Goal: Communication & Community: Participate in discussion

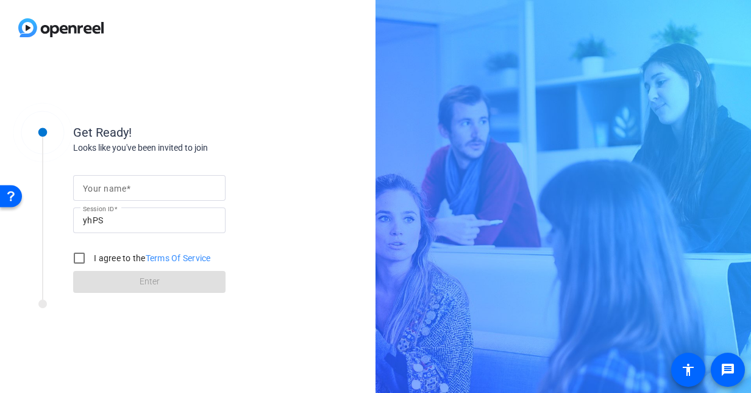
click at [125, 189] on mat-label "Your name" at bounding box center [104, 189] width 43 height 10
click at [125, 189] on input "Your name" at bounding box center [149, 188] width 133 height 15
type input "[PERSON_NAME]"
click at [81, 254] on input "I agree to the Terms Of Service" at bounding box center [79, 258] width 24 height 24
checkbox input "true"
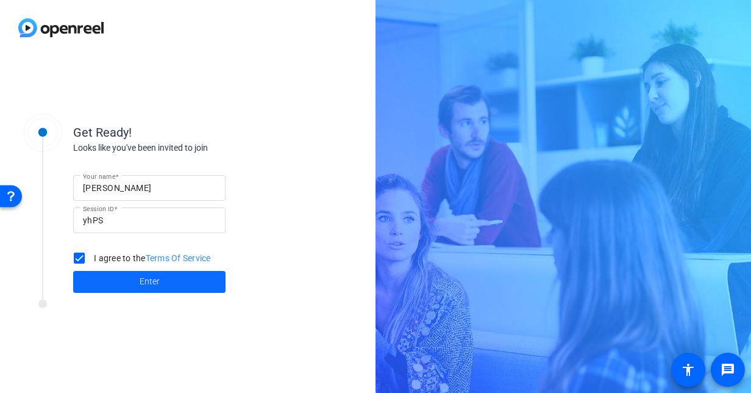
click at [126, 284] on span at bounding box center [149, 281] width 152 height 29
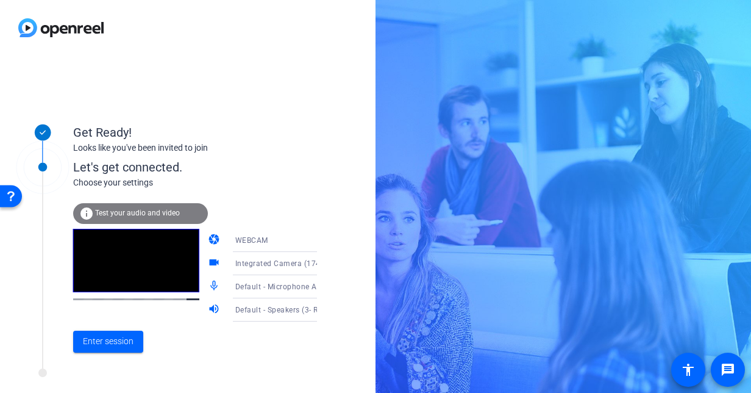
click at [171, 210] on span "Test your audio and video" at bounding box center [137, 213] width 85 height 9
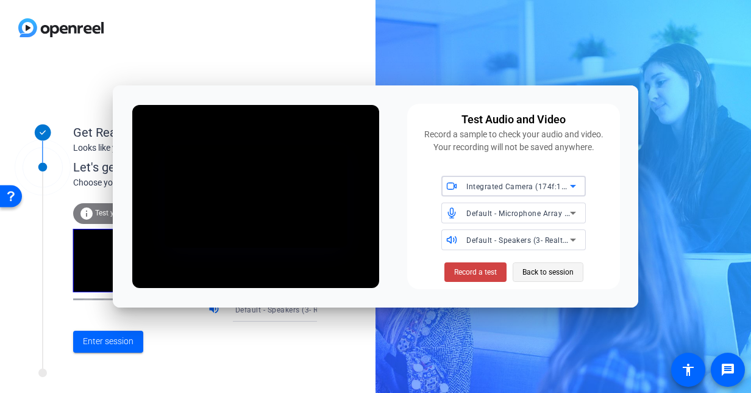
click at [553, 273] on span "Back to session" at bounding box center [548, 271] width 51 height 23
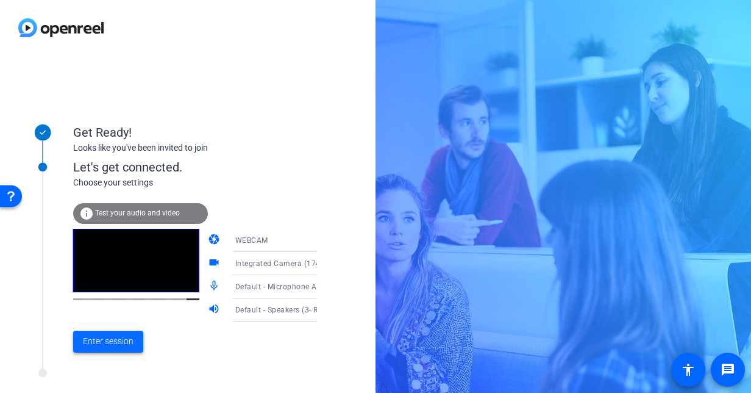
click at [123, 342] on span "Enter session" at bounding box center [108, 341] width 51 height 13
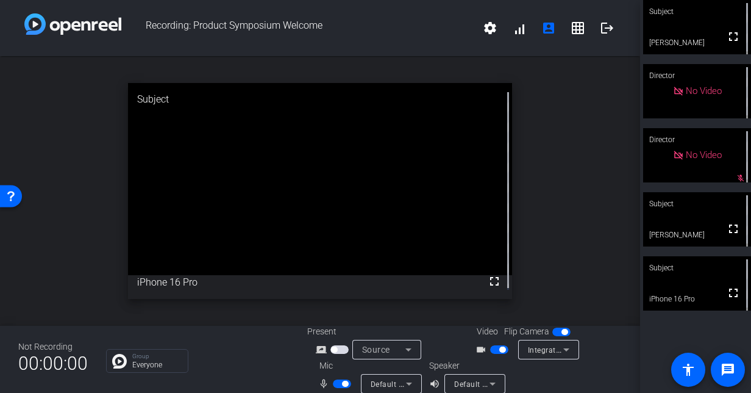
scroll to position [14, 0]
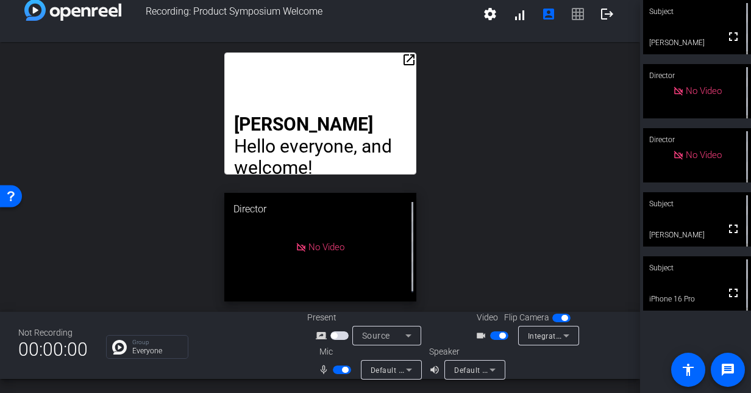
click at [342, 370] on span "button" at bounding box center [345, 370] width 6 height 6
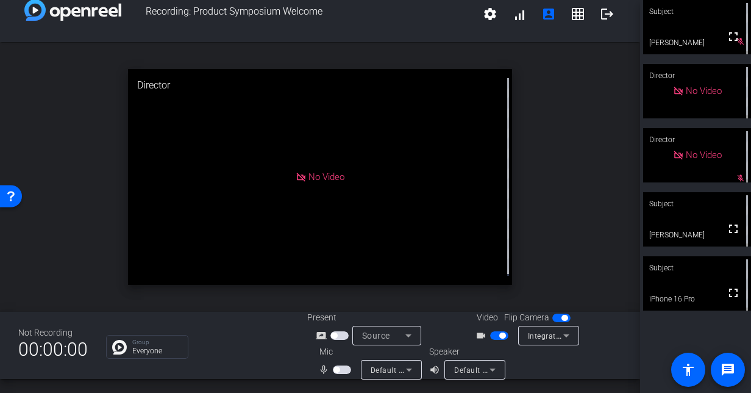
click at [558, 141] on div "open_in_new Director No Video" at bounding box center [320, 177] width 640 height 270
click at [345, 367] on span "button" at bounding box center [342, 369] width 18 height 9
click at [342, 368] on span "button" at bounding box center [345, 370] width 6 height 6
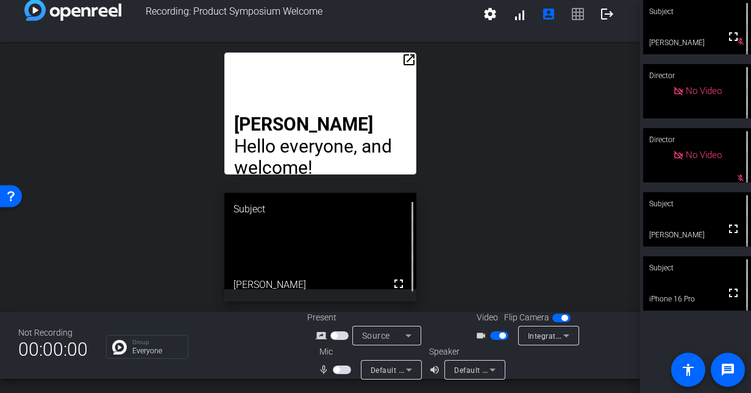
click at [344, 371] on span "button" at bounding box center [342, 369] width 18 height 9
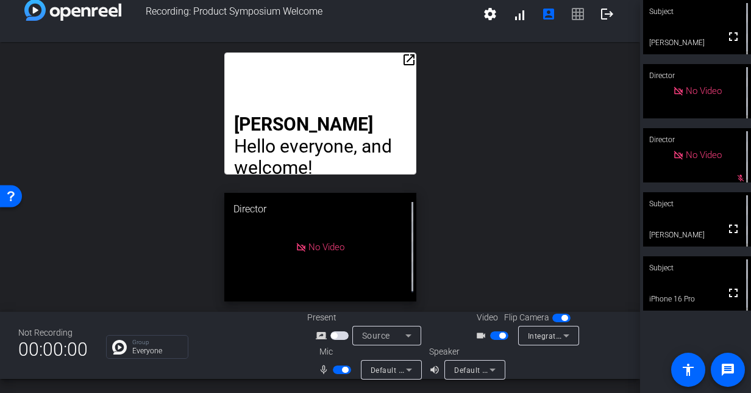
click at [344, 371] on span "button" at bounding box center [345, 370] width 6 height 6
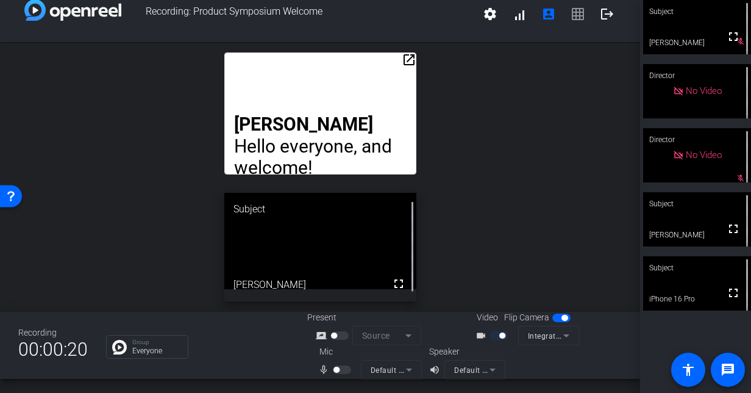
click at [342, 368] on div at bounding box center [343, 369] width 21 height 9
click at [455, 264] on div "open_in_new [PERSON_NAME] Hello everyone, and welcome! We wish we could be ther…" at bounding box center [320, 177] width 640 height 270
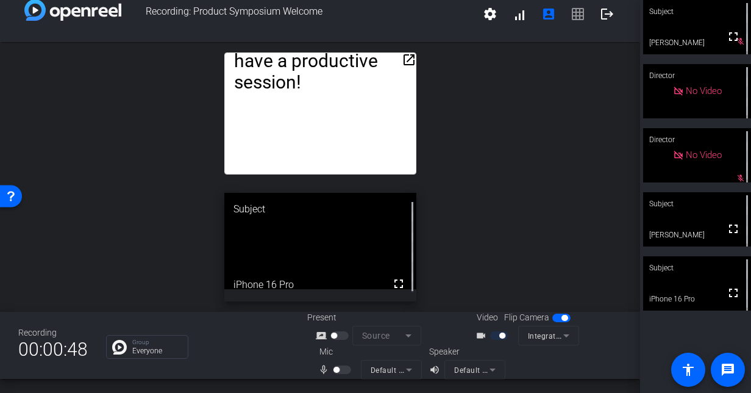
click at [340, 369] on div at bounding box center [343, 369] width 21 height 9
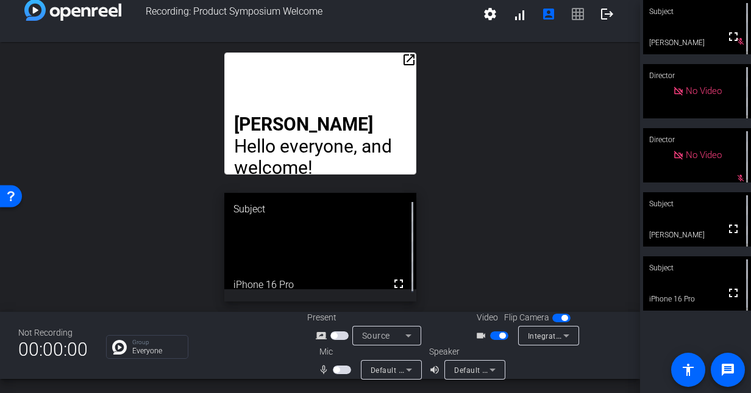
click at [343, 368] on span "button" at bounding box center [342, 369] width 18 height 9
click at [343, 368] on span "button" at bounding box center [345, 370] width 6 height 6
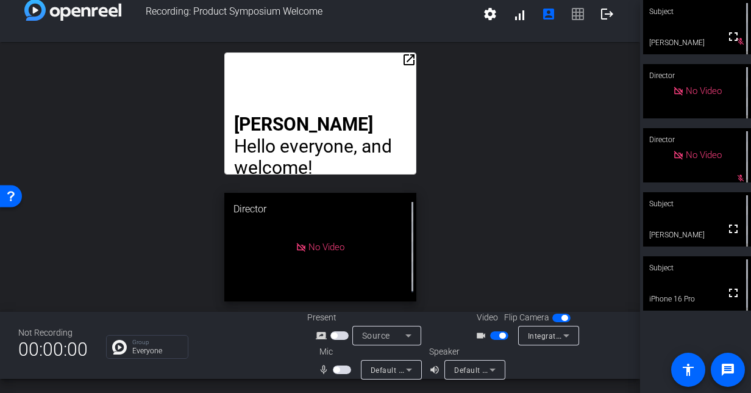
click at [339, 370] on span "button" at bounding box center [342, 369] width 18 height 9
click at [342, 370] on span "button" at bounding box center [345, 370] width 6 height 6
click at [343, 369] on span "button" at bounding box center [342, 369] width 18 height 9
click at [344, 370] on span "button" at bounding box center [345, 370] width 6 height 6
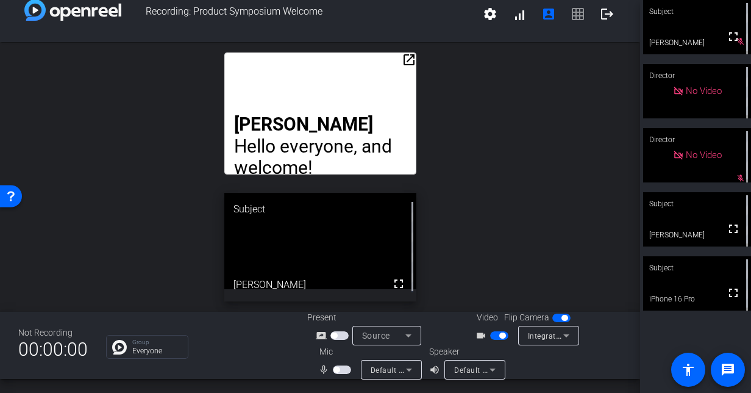
click at [342, 370] on span "button" at bounding box center [342, 369] width 18 height 9
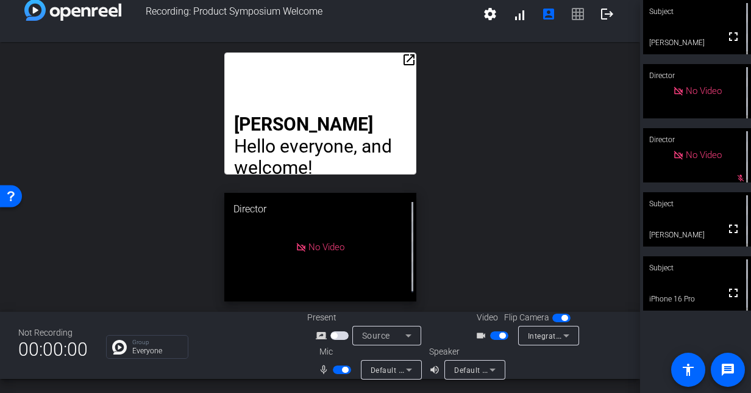
click at [342, 370] on span "button" at bounding box center [345, 370] width 6 height 6
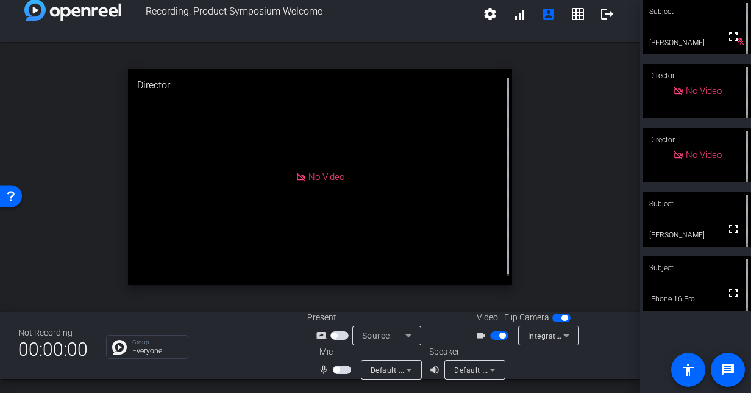
click at [343, 372] on span "button" at bounding box center [342, 369] width 18 height 9
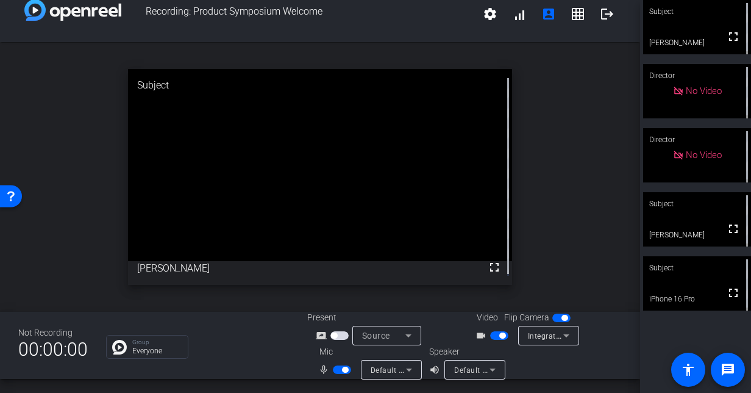
click at [342, 371] on span "button" at bounding box center [345, 370] width 6 height 6
click at [337, 367] on span "button" at bounding box center [337, 370] width 6 height 6
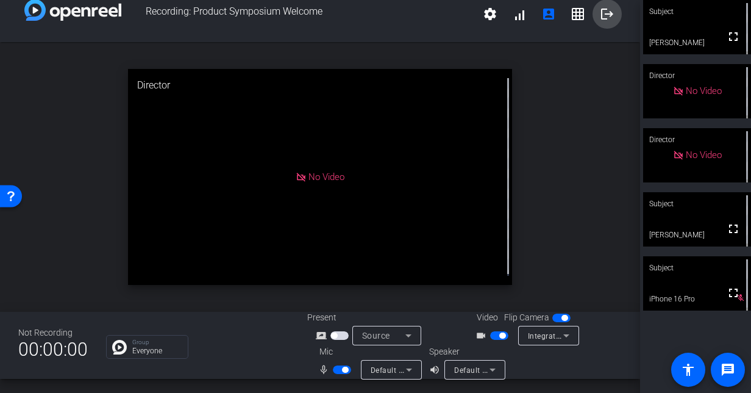
click at [607, 16] on mat-icon "logout" at bounding box center [607, 14] width 15 height 15
click at [603, 13] on mat-icon "logout" at bounding box center [607, 14] width 15 height 15
